Goal: Information Seeking & Learning: Find specific fact

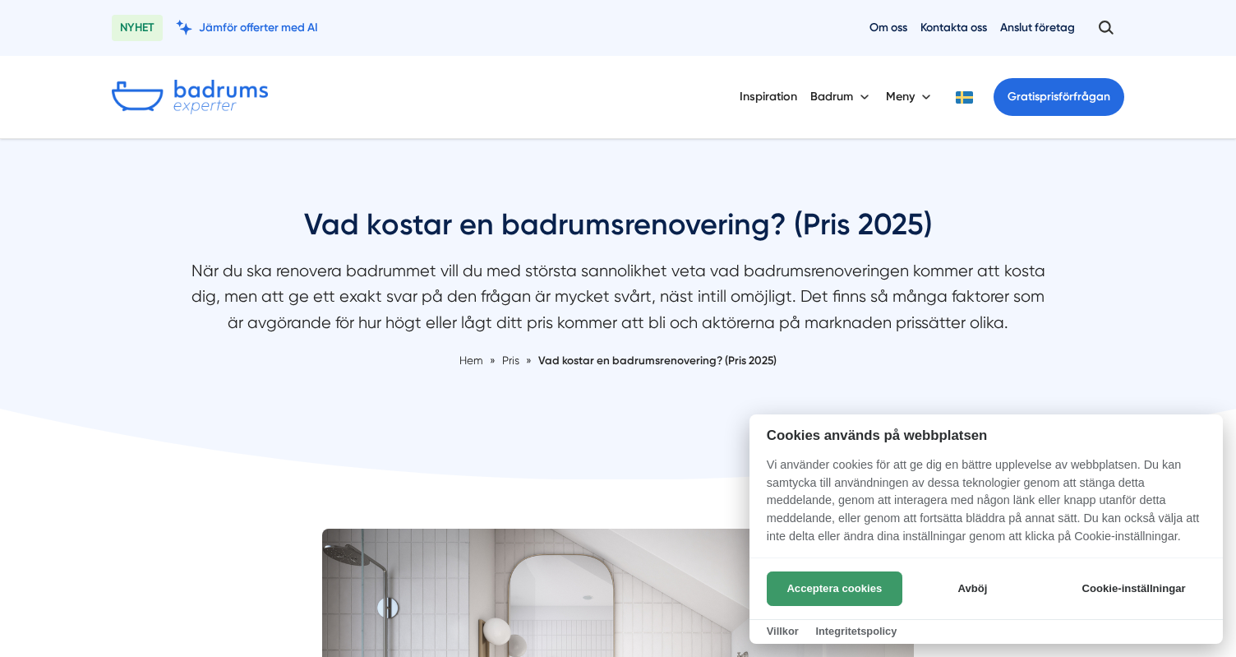
click at [836, 593] on button "Acceptera cookies" at bounding box center [835, 588] width 136 height 35
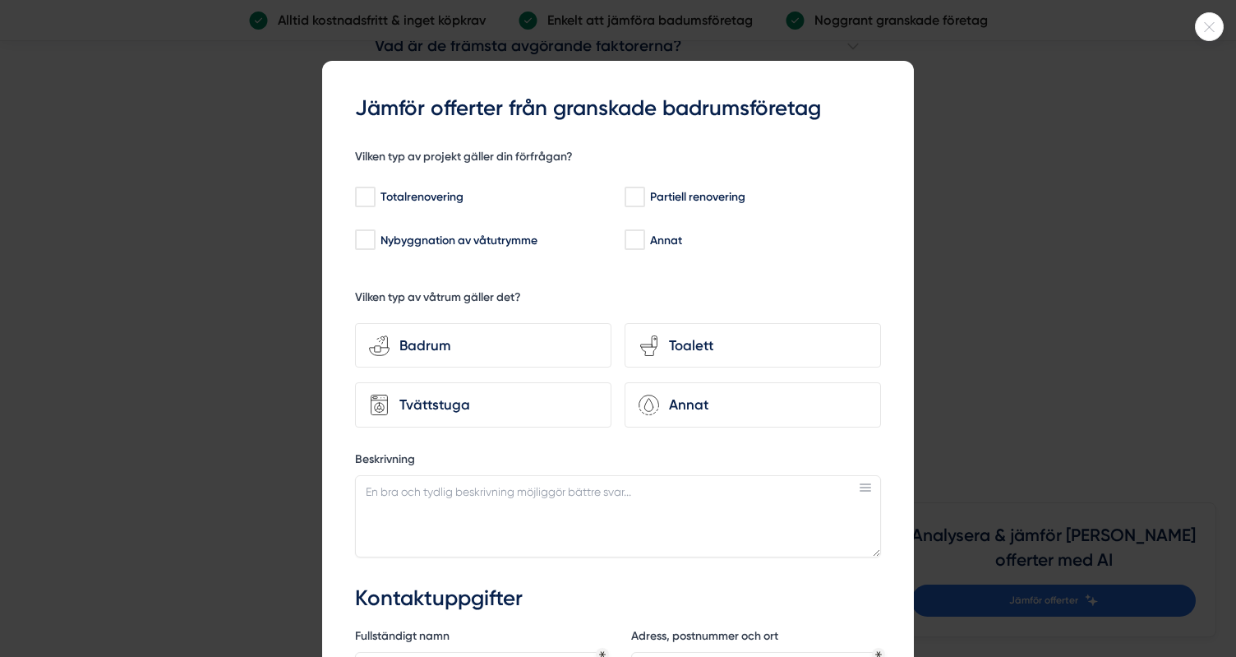
click at [1213, 38] on div at bounding box center [1209, 26] width 29 height 29
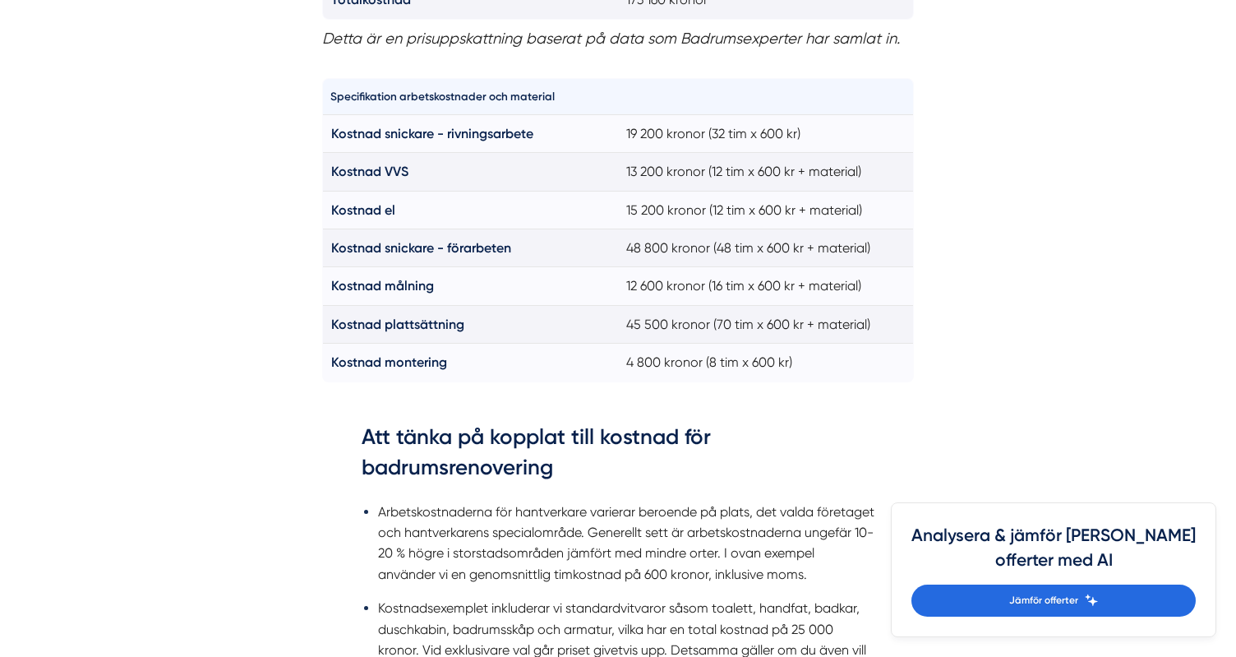
scroll to position [1590, 0]
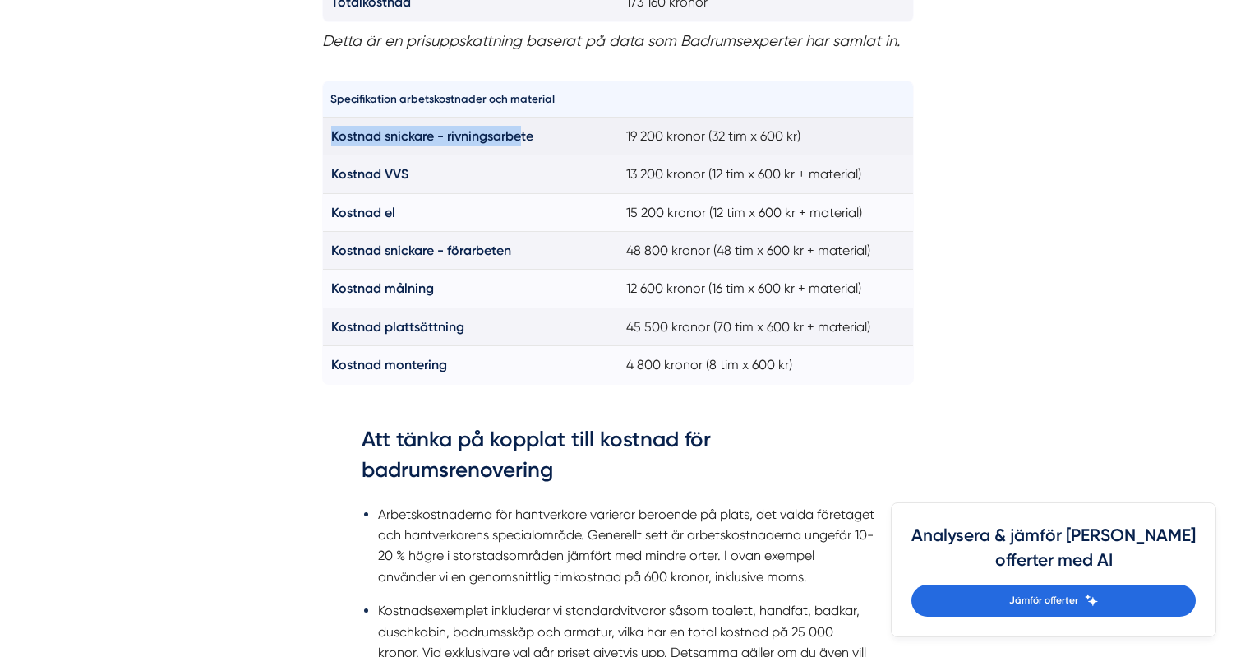
drag, startPoint x: 332, startPoint y: 123, endPoint x: 523, endPoint y: 132, distance: 190.9
click at [523, 132] on strong "Kostnad snickare - rivningsarbete" at bounding box center [432, 136] width 202 height 16
click at [332, 128] on strong "Kostnad snickare - rivningsarbete" at bounding box center [432, 136] width 202 height 16
drag, startPoint x: 332, startPoint y: 125, endPoint x: 523, endPoint y: 123, distance: 191.5
click at [523, 128] on strong "Kostnad snickare - rivningsarbete" at bounding box center [432, 136] width 202 height 16
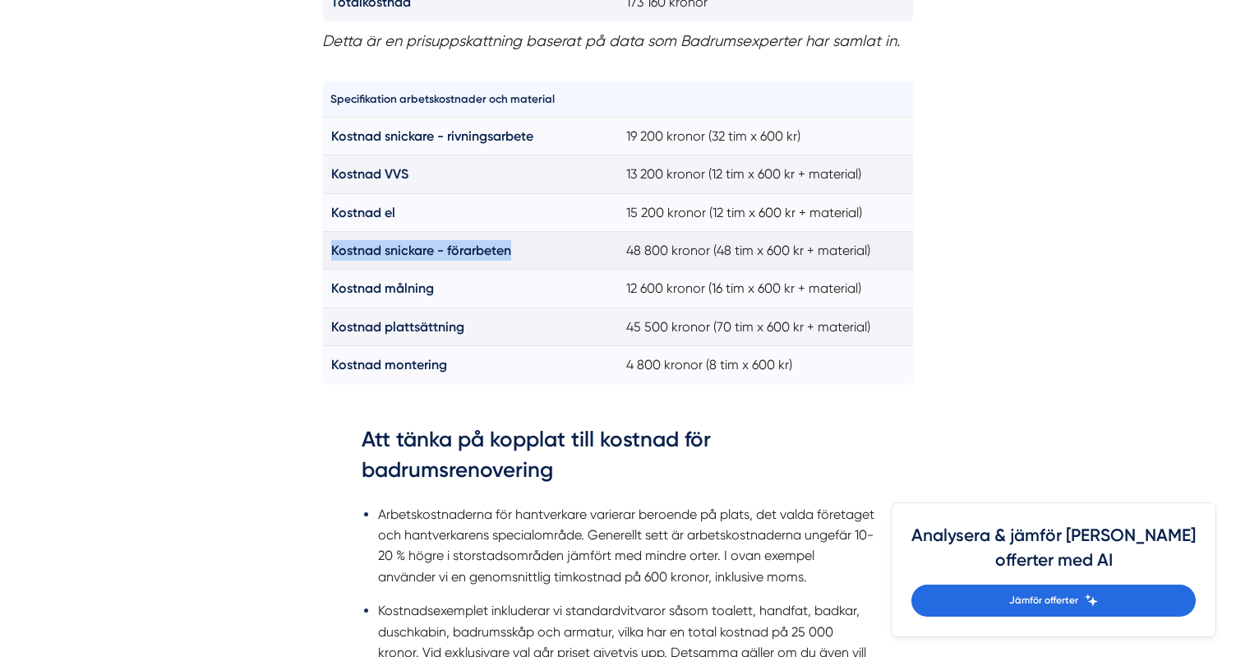
drag, startPoint x: 332, startPoint y: 240, endPoint x: 512, endPoint y: 232, distance: 180.2
click at [511, 242] on strong "Kostnad snickare - förarbeten" at bounding box center [421, 250] width 180 height 16
copy strong "Kostnad snickare - förarbeten"
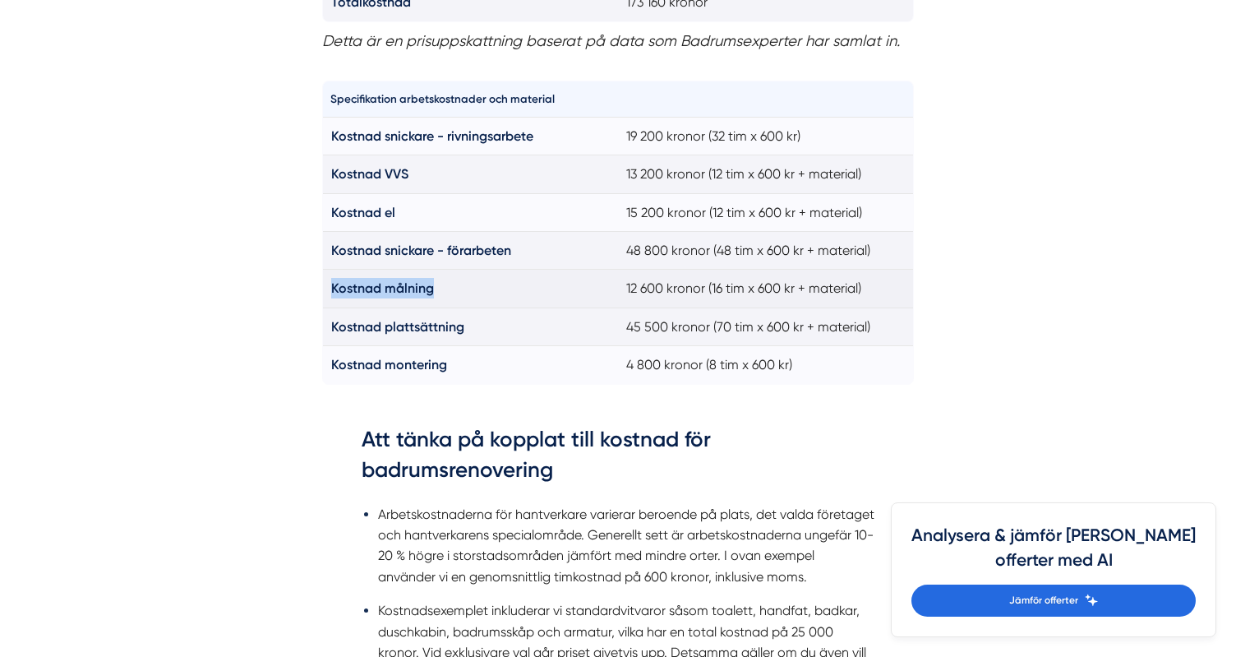
drag, startPoint x: 332, startPoint y: 279, endPoint x: 454, endPoint y: 274, distance: 122.5
click at [454, 274] on td "Kostnad målning" at bounding box center [471, 289] width 296 height 38
copy strong "Kostnad målning"
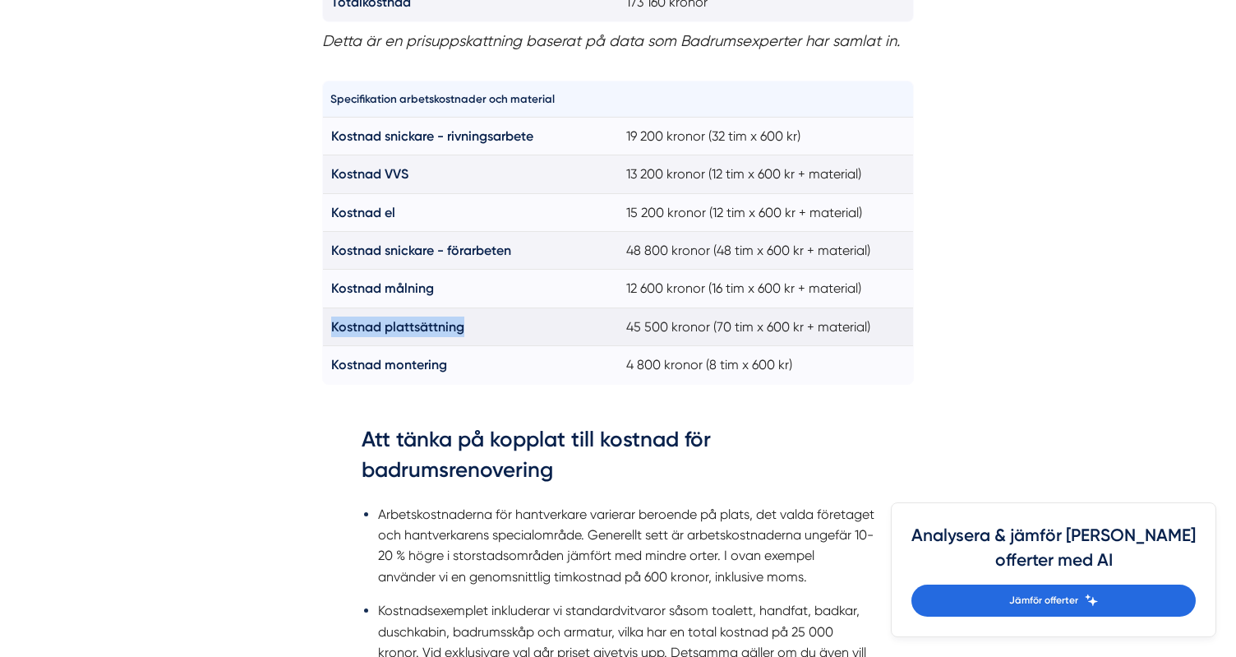
drag, startPoint x: 331, startPoint y: 319, endPoint x: 463, endPoint y: 307, distance: 132.9
click at [463, 319] on strong "Kostnad plattsättning" at bounding box center [397, 327] width 133 height 16
copy strong "Kostnad plattsättning"
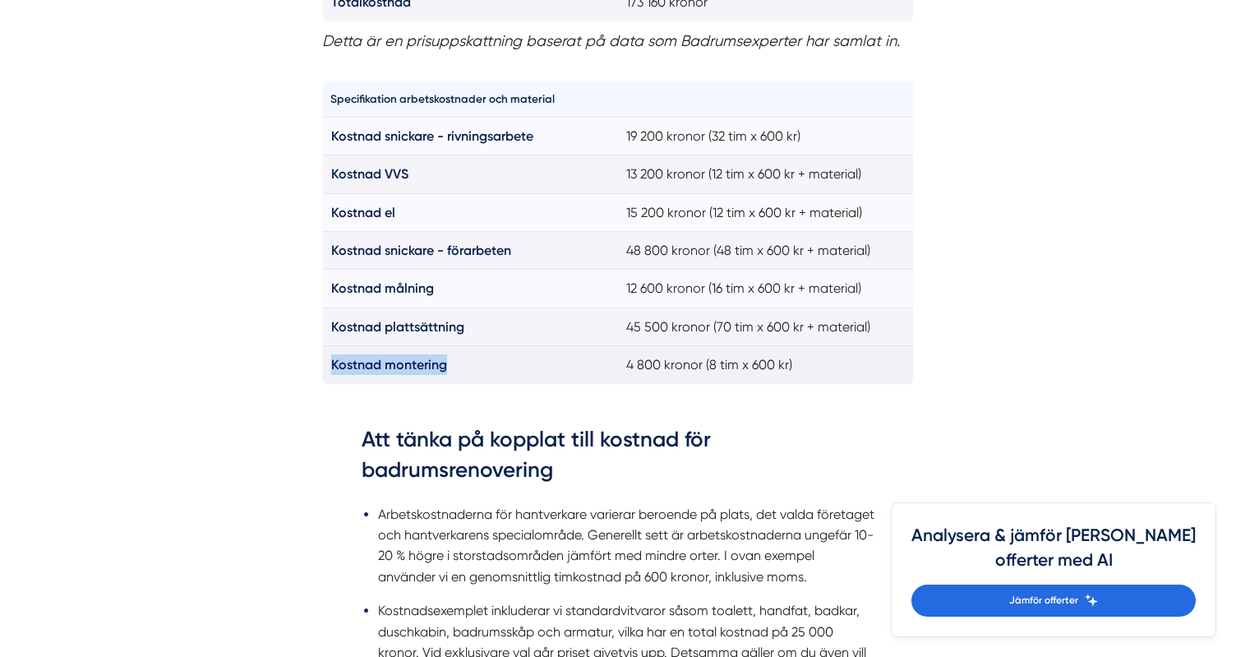
drag, startPoint x: 332, startPoint y: 354, endPoint x: 446, endPoint y: 345, distance: 114.6
click at [446, 357] on strong "Kostnad montering" at bounding box center [389, 365] width 116 height 16
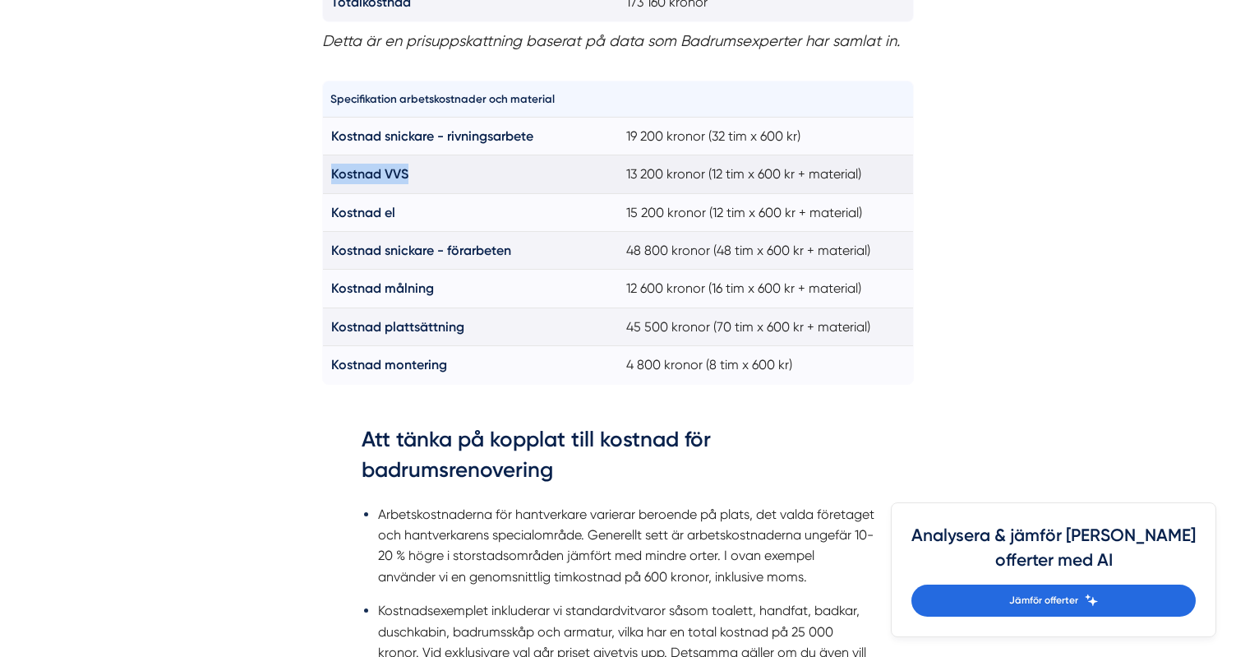
drag, startPoint x: 334, startPoint y: 162, endPoint x: 408, endPoint y: 168, distance: 74.3
click at [408, 168] on strong "Kostnad VVS" at bounding box center [369, 174] width 77 height 16
copy strong "Kostnad VVS"
drag, startPoint x: 331, startPoint y: 197, endPoint x: 395, endPoint y: 204, distance: 64.4
click at [395, 204] on td "Kostnad el" at bounding box center [471, 212] width 296 height 38
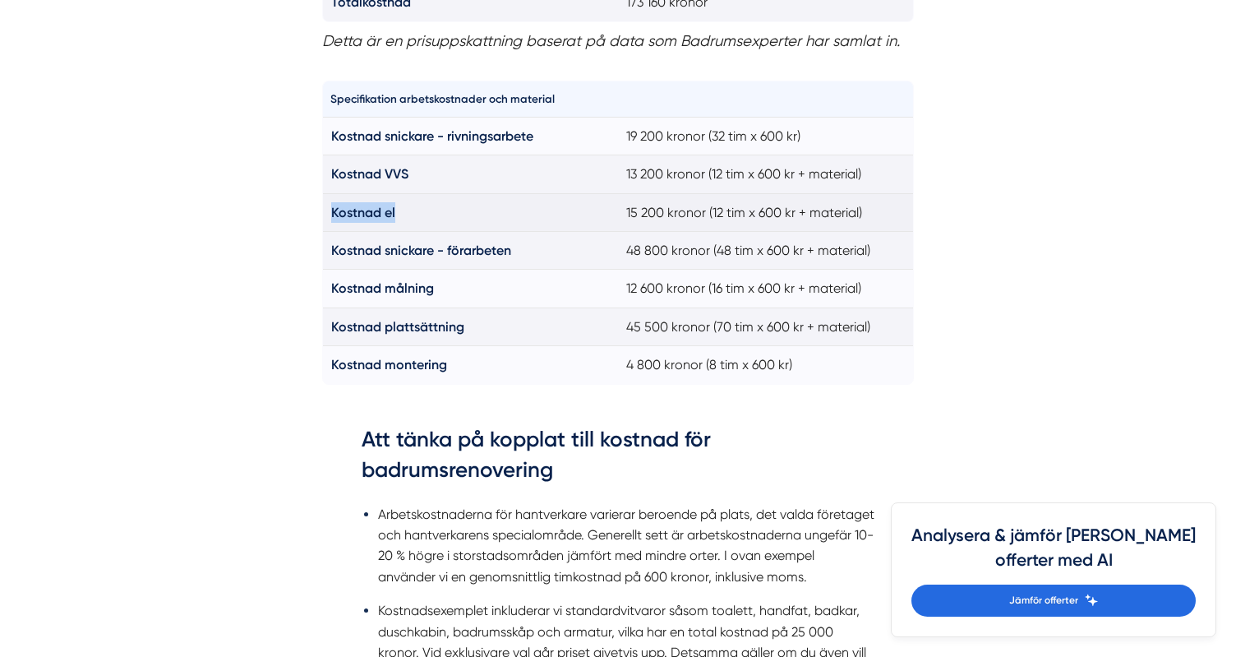
copy strong "Kostnad el"
